Goal: Task Accomplishment & Management: Use online tool/utility

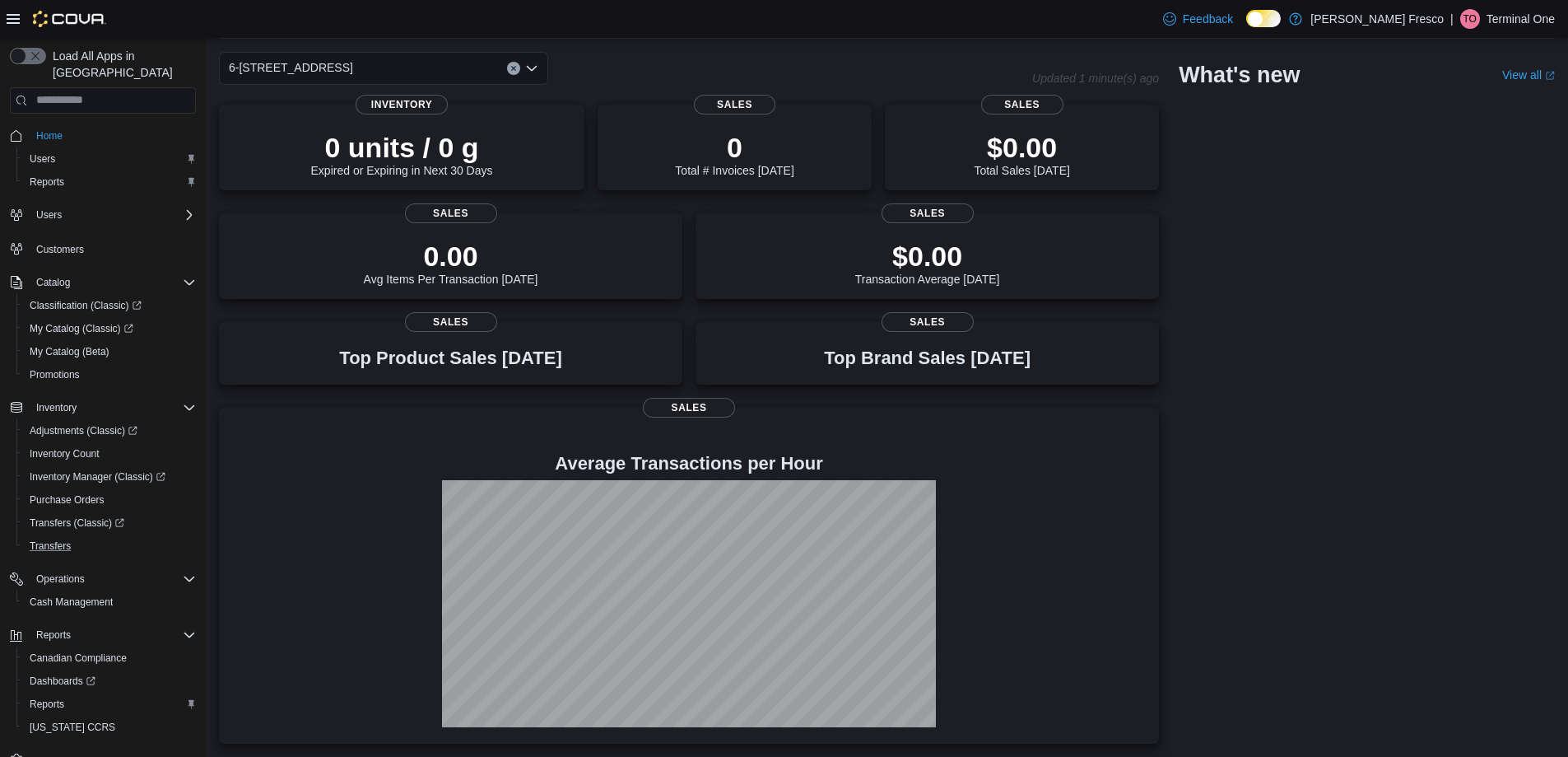
scroll to position [24, 0]
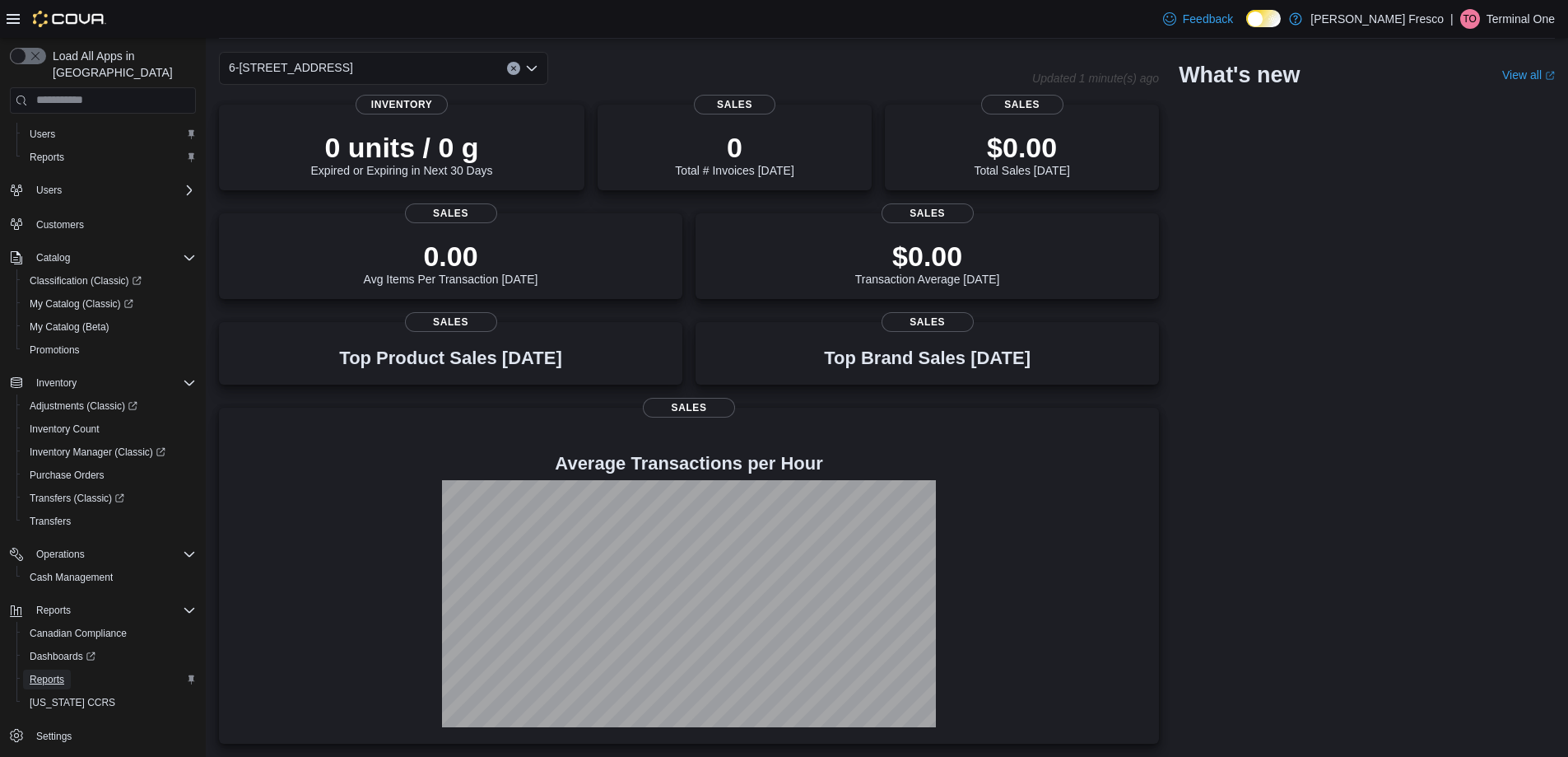
click at [60, 673] on span "Reports" at bounding box center [47, 679] width 35 height 13
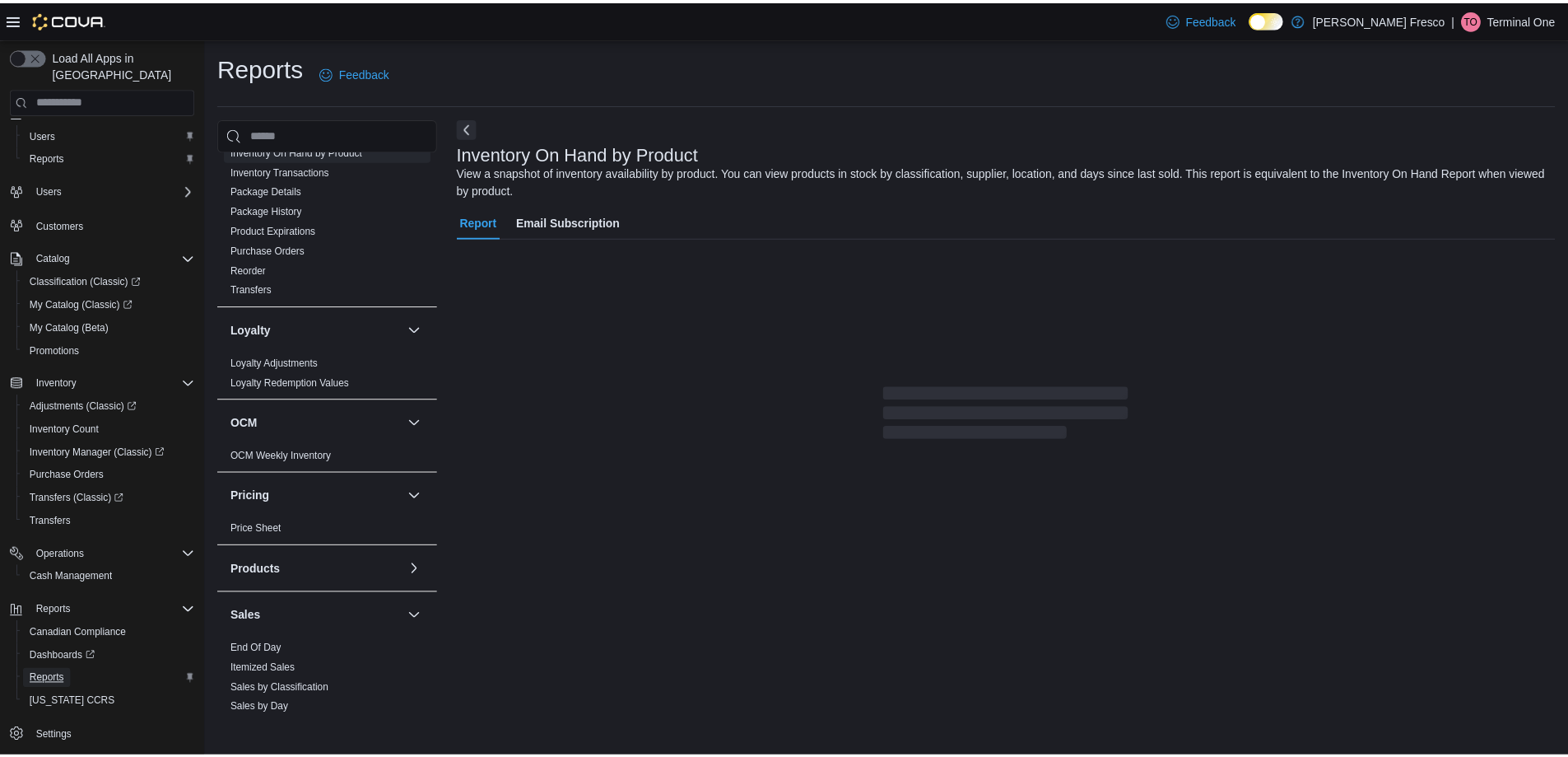
scroll to position [906, 0]
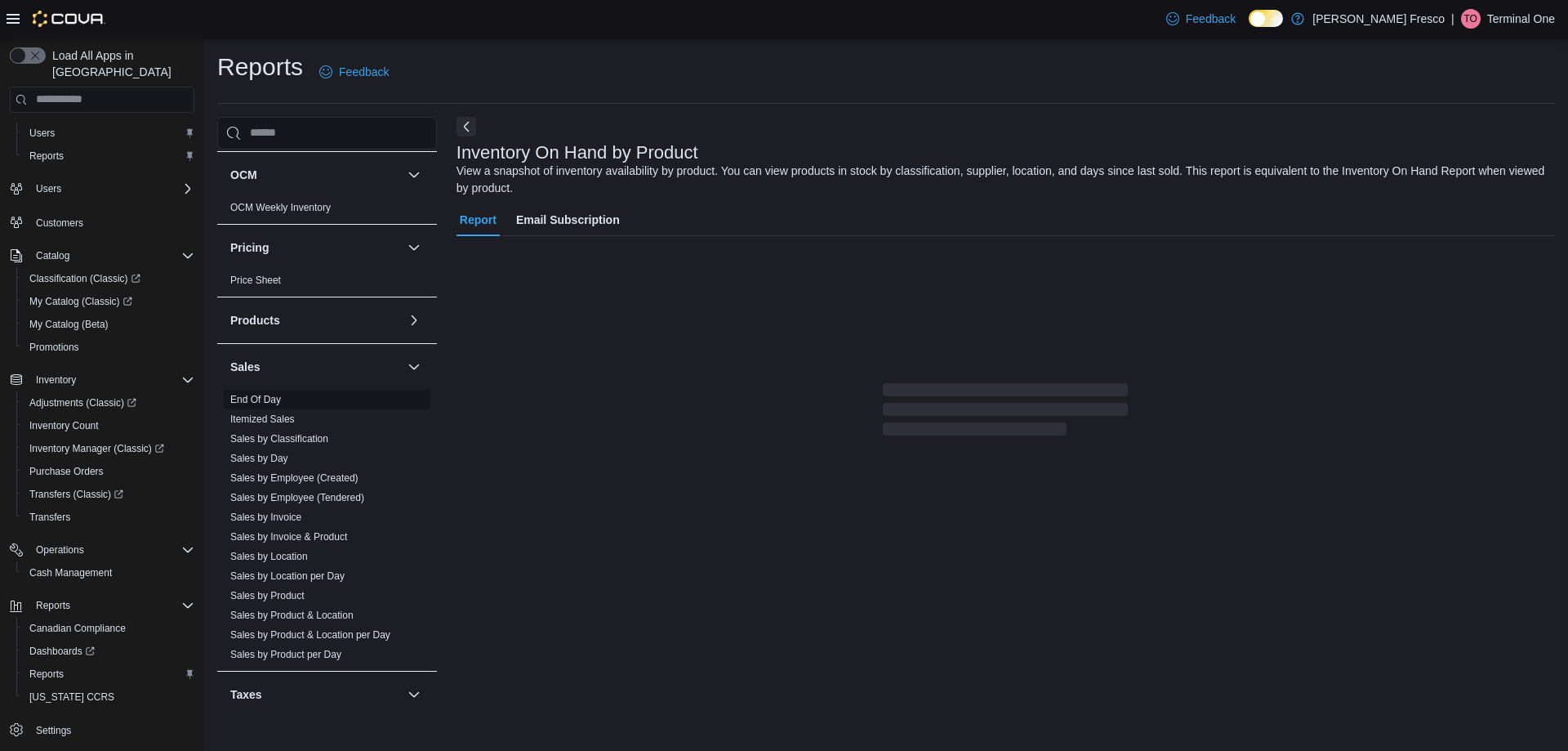
click at [272, 396] on link "End Of Day" at bounding box center [255, 399] width 51 height 11
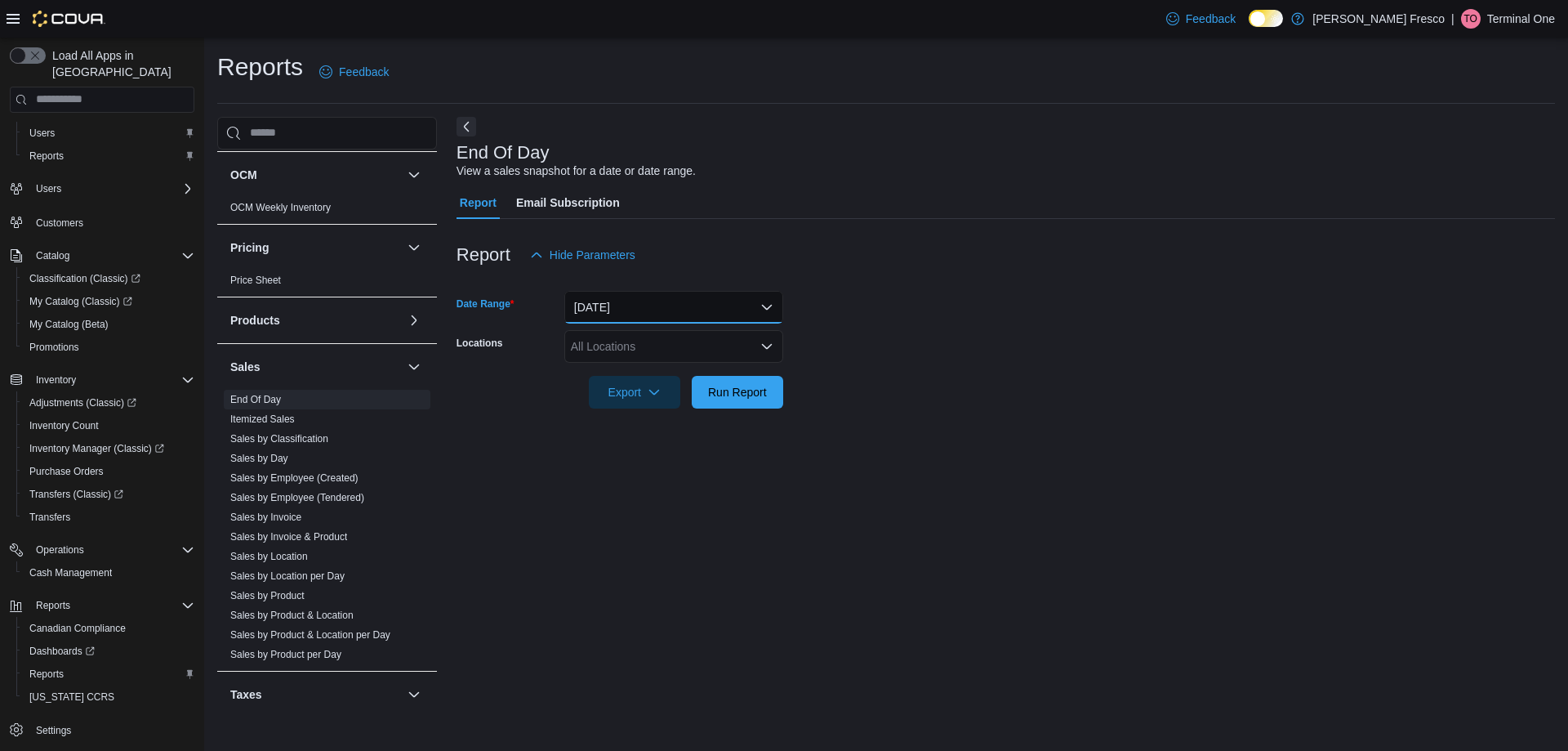
click at [680, 297] on button "Today" at bounding box center [674, 307] width 219 height 33
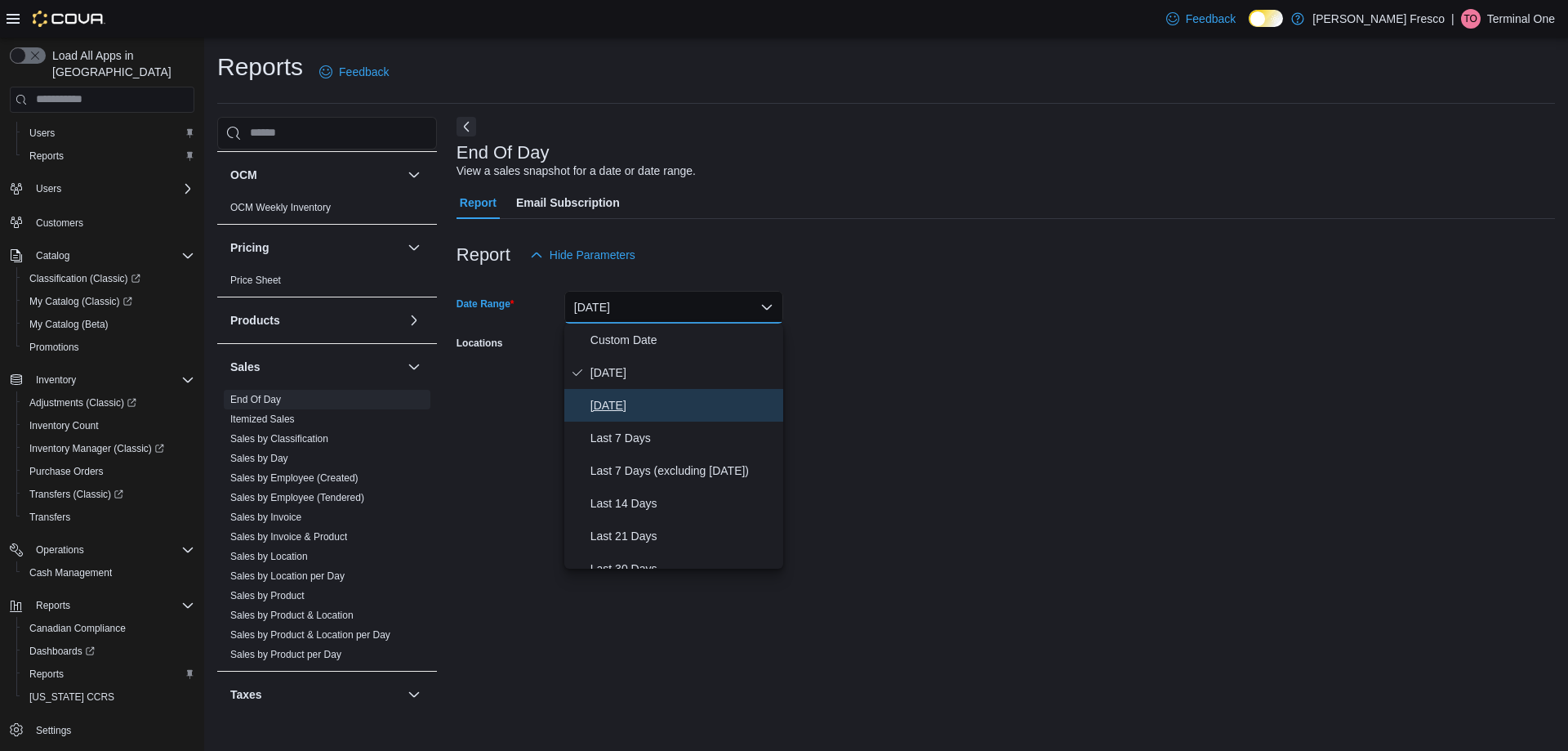
click at [632, 412] on span "Yesterday" at bounding box center [683, 405] width 186 height 20
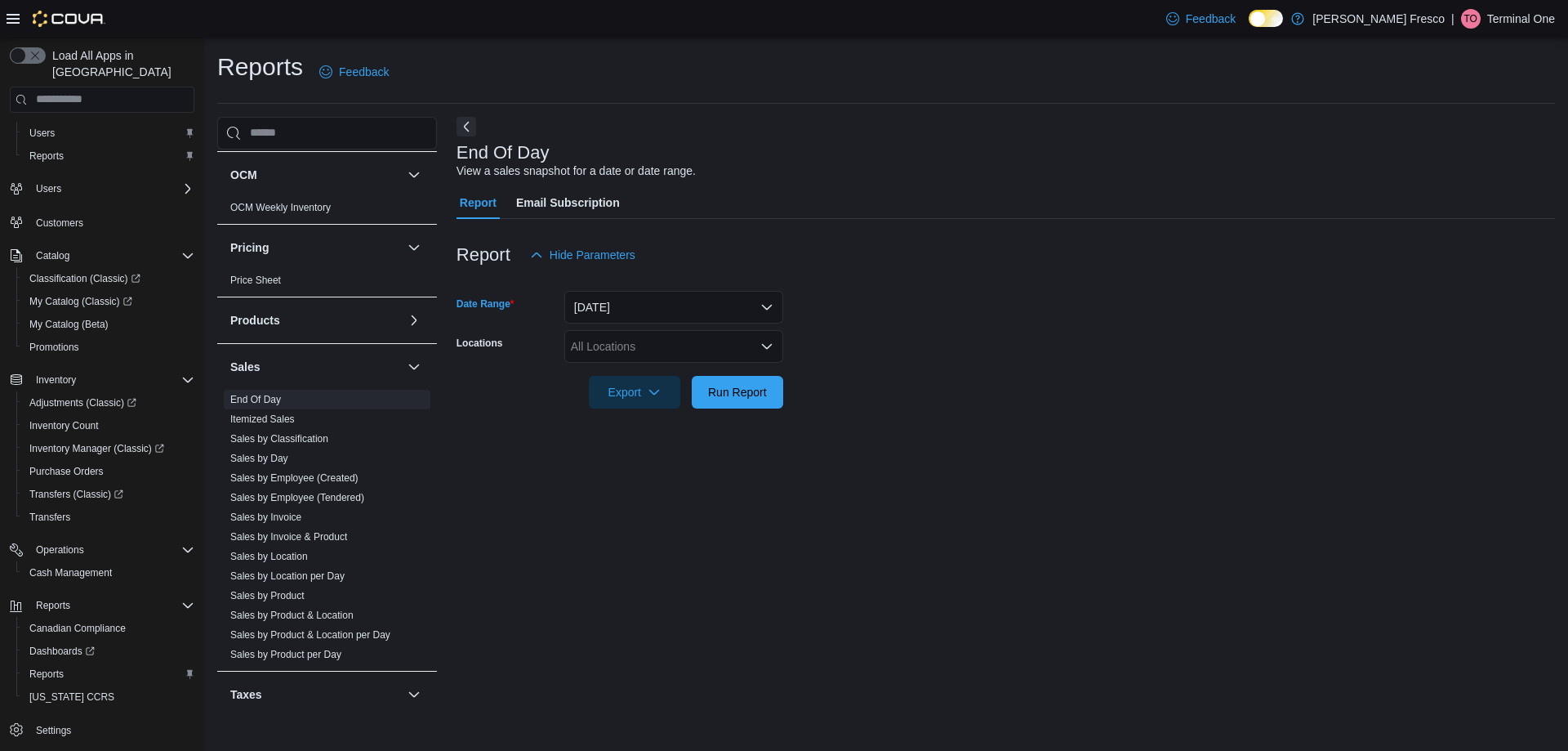
click at [688, 342] on div "All Locations" at bounding box center [674, 346] width 219 height 33
click at [659, 372] on div "Fiore Fresco" at bounding box center [673, 374] width 199 height 16
click at [686, 380] on span "6-750 Fortune Drive" at bounding box center [660, 374] width 123 height 16
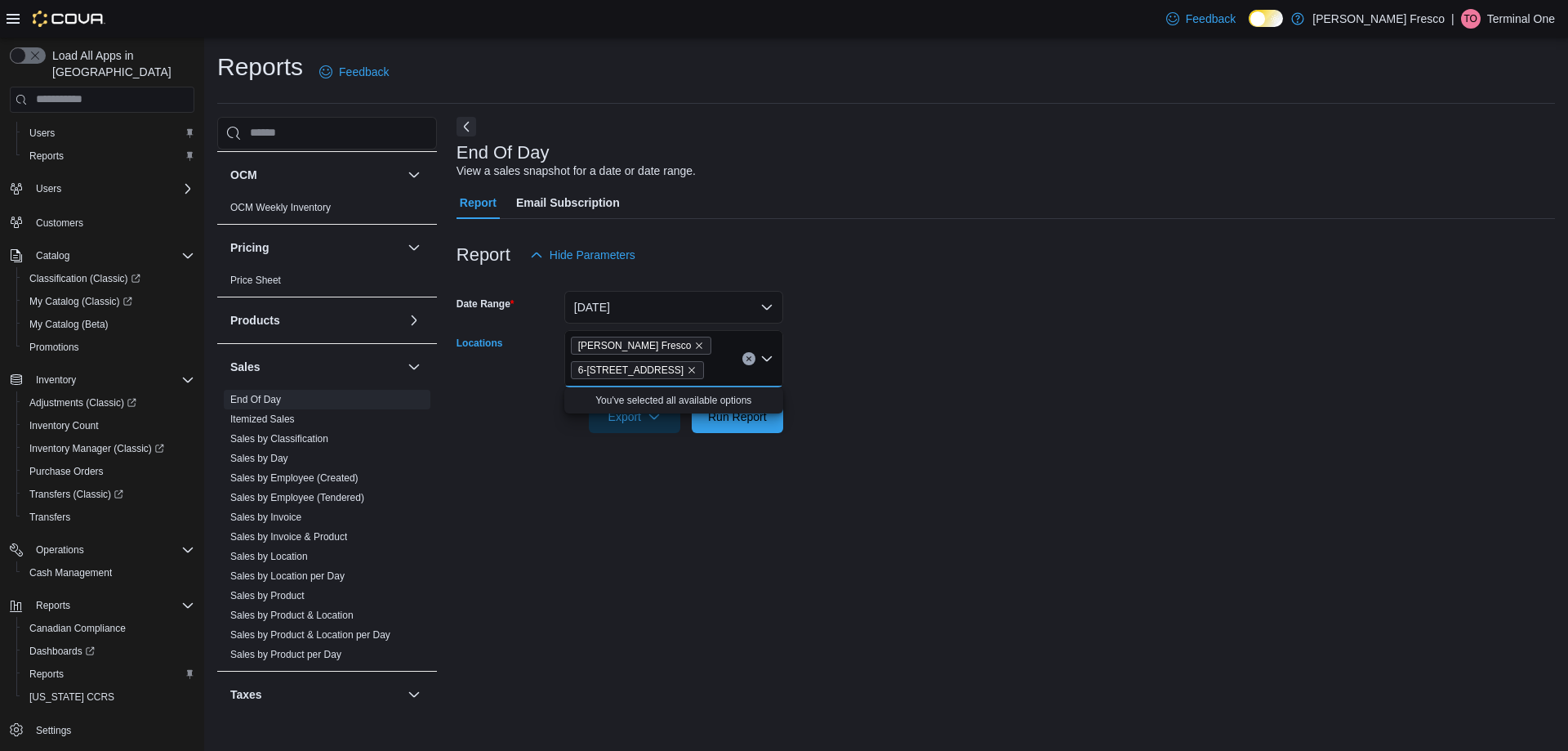
click at [910, 337] on form "Date Range Yesterday Locations Fiore Fresco 6-750 Fortune Drive Combo box. Sele…" at bounding box center [1005, 351] width 1099 height 161
click at [759, 414] on span "Run Report" at bounding box center [737, 415] width 59 height 16
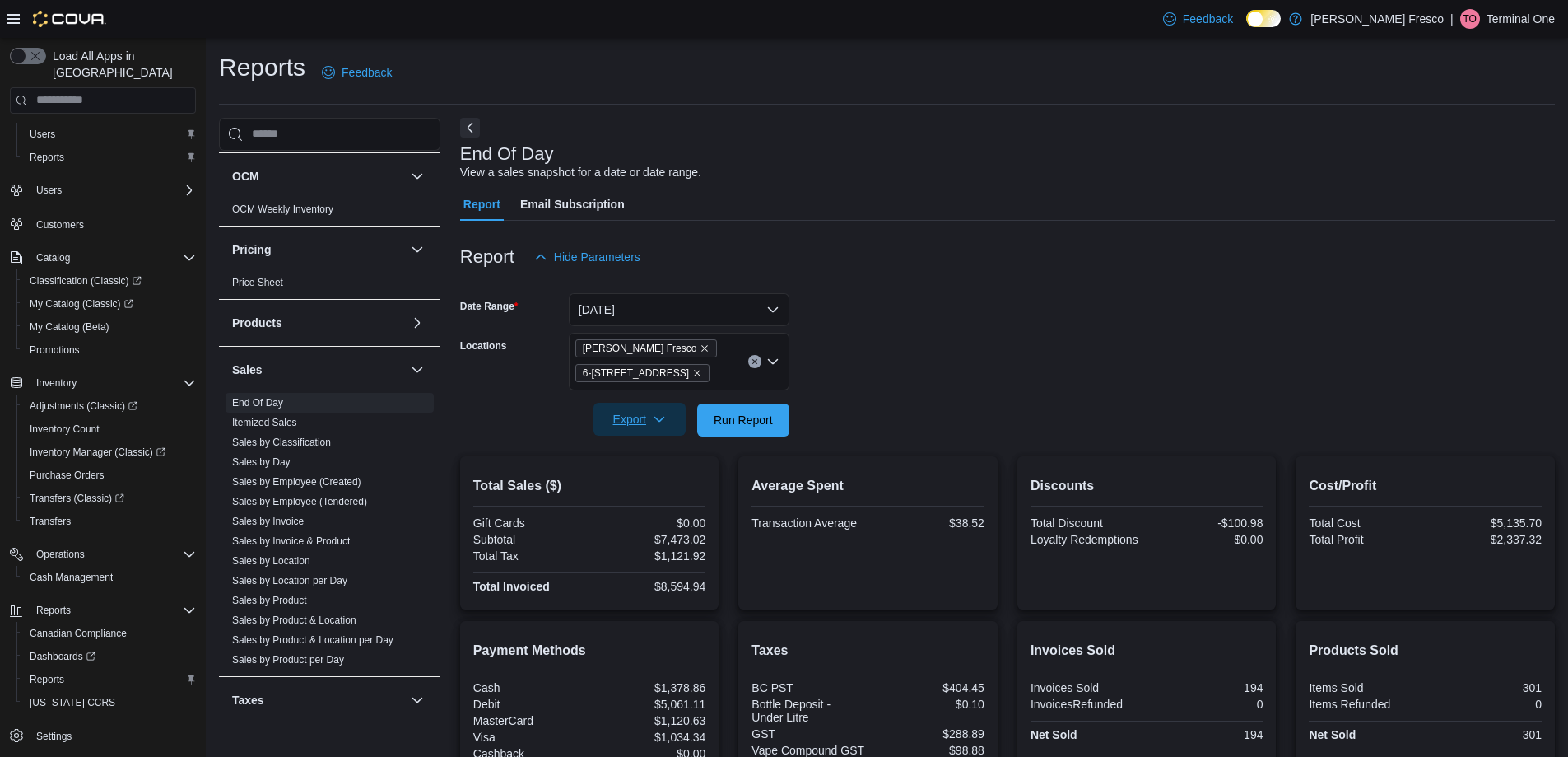
click at [653, 418] on icon "button" at bounding box center [659, 419] width 13 height 13
click at [646, 487] on span "Export to Pdf" at bounding box center [641, 486] width 74 height 13
